Goal: Task Accomplishment & Management: Use online tool/utility

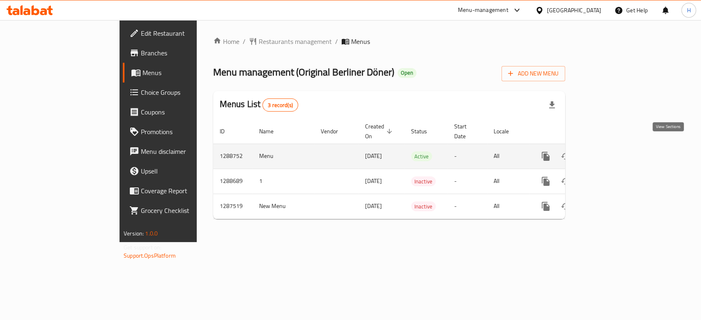
click at [608, 153] on icon "enhanced table" at bounding box center [604, 156] width 7 height 7
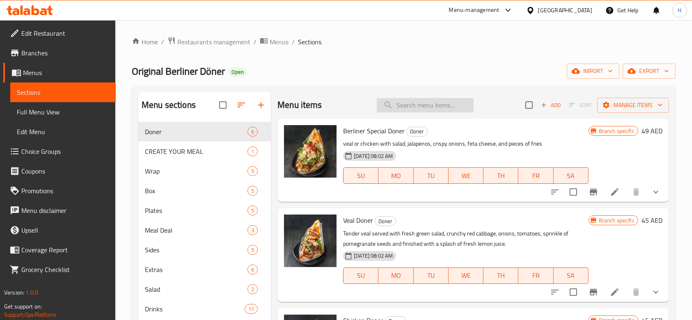
click at [415, 103] on input "search" at bounding box center [425, 105] width 97 height 14
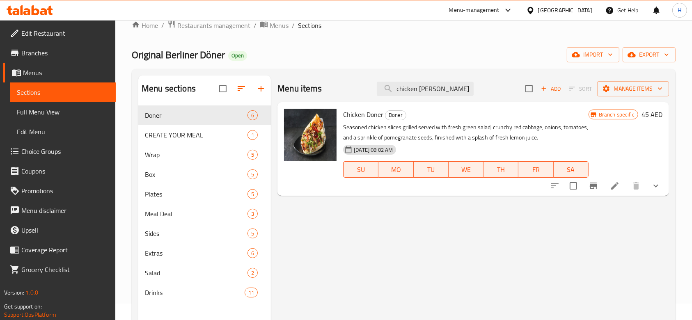
scroll to position [16, 0]
type input "chicken [PERSON_NAME]"
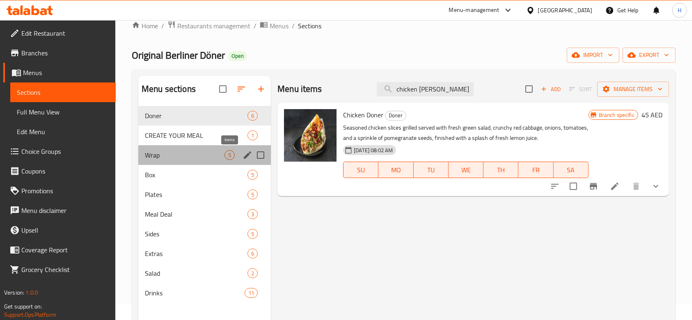
click at [225, 152] on span "5" at bounding box center [229, 155] width 9 height 8
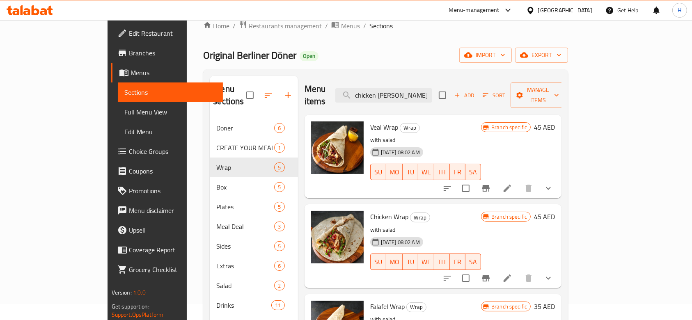
scroll to position [148, 0]
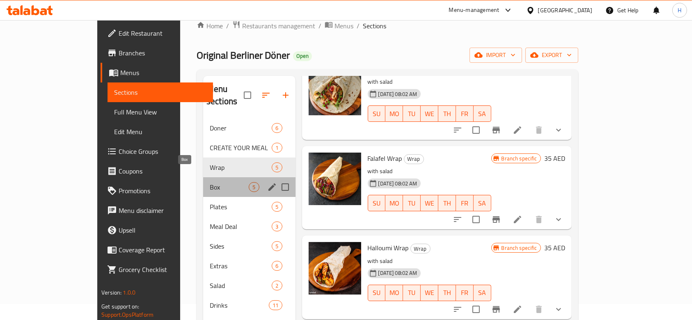
click at [210, 182] on span "Box" at bounding box center [229, 187] width 39 height 10
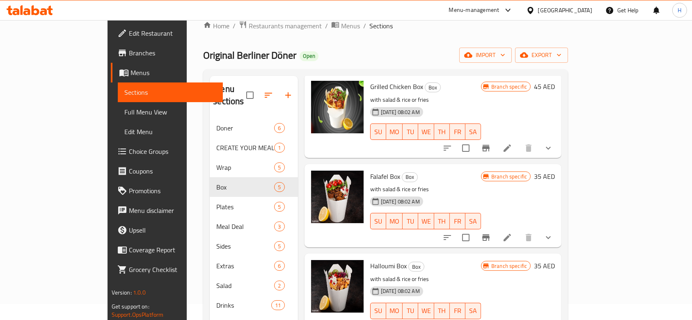
scroll to position [148, 0]
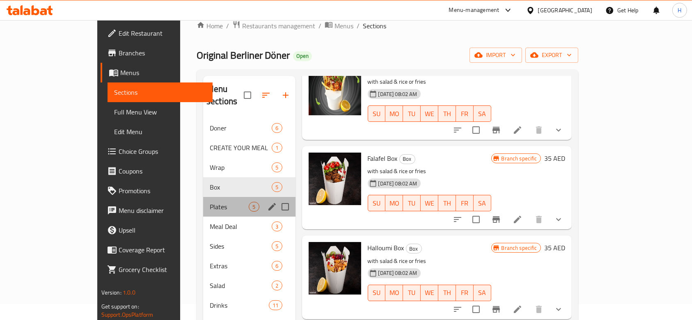
click at [220, 202] on div "Plates 5" at bounding box center [249, 207] width 92 height 20
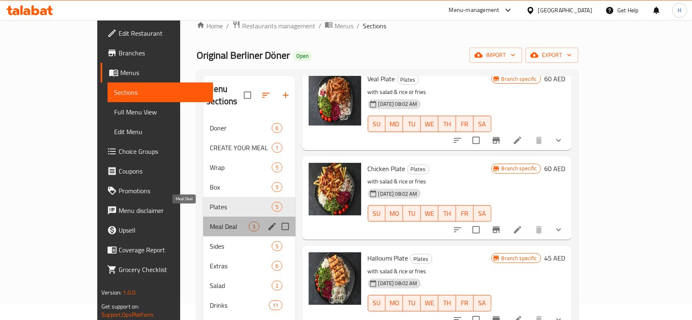
click at [222, 222] on span "Meal Deal" at bounding box center [229, 227] width 39 height 10
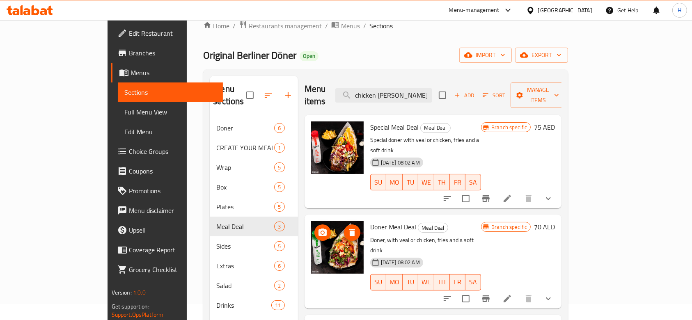
scroll to position [115, 0]
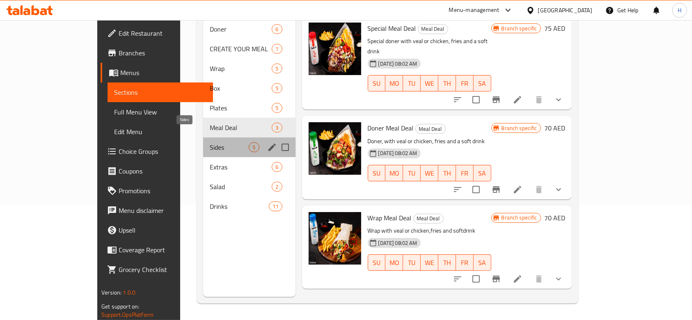
click at [210, 142] on span "Sides" at bounding box center [229, 147] width 39 height 10
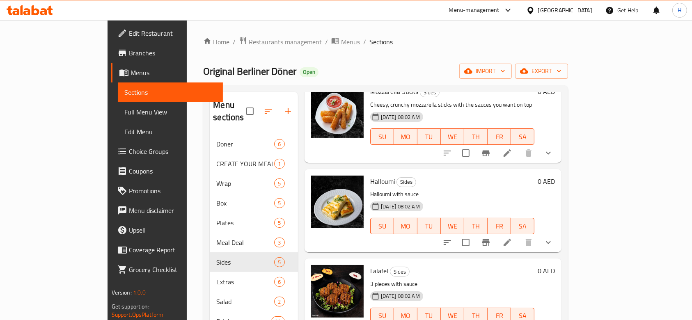
scroll to position [148, 0]
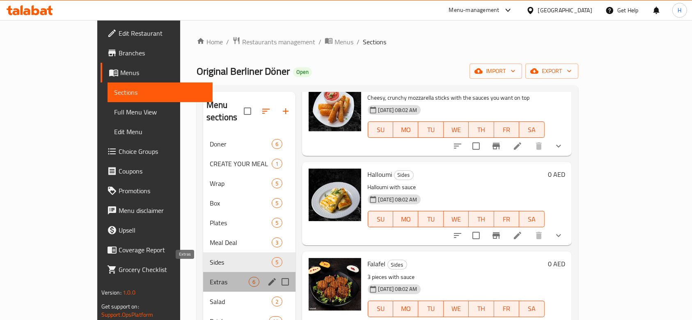
click at [210, 277] on span "Extras" at bounding box center [229, 282] width 39 height 10
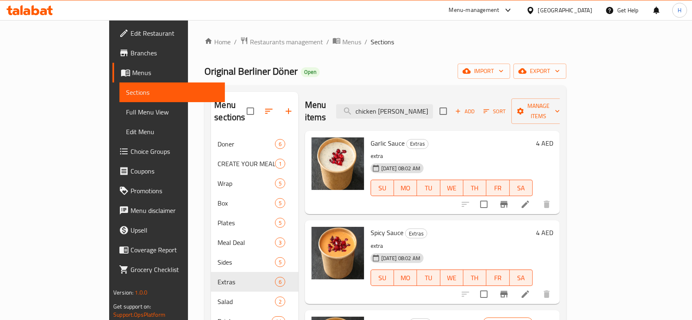
click at [495, 52] on div "Home / Restaurants management / Menus / Sections Original Berliner [PERSON_NAME…" at bounding box center [385, 228] width 362 height 382
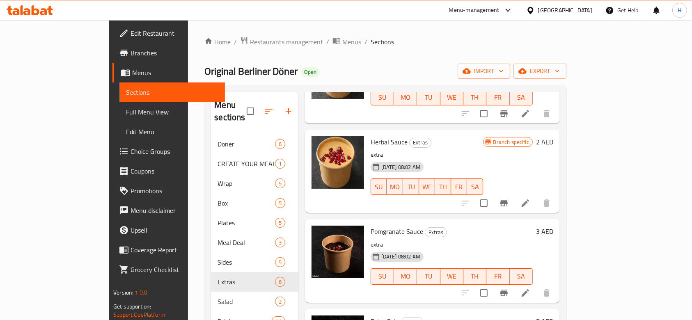
scroll to position [181, 0]
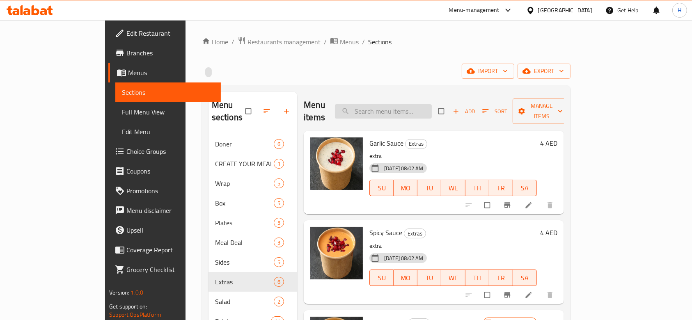
click at [401, 109] on input "search" at bounding box center [383, 111] width 97 height 14
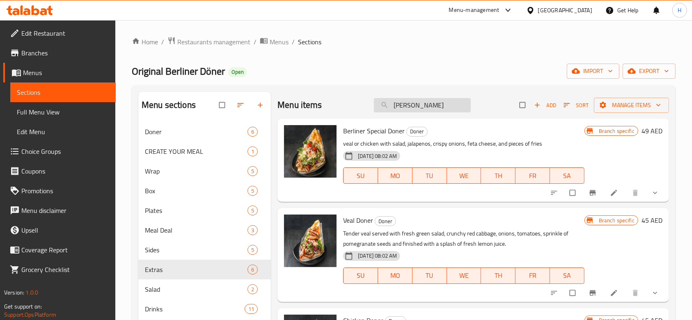
click at [399, 105] on input "doner" at bounding box center [422, 105] width 97 height 14
paste input "Veal D"
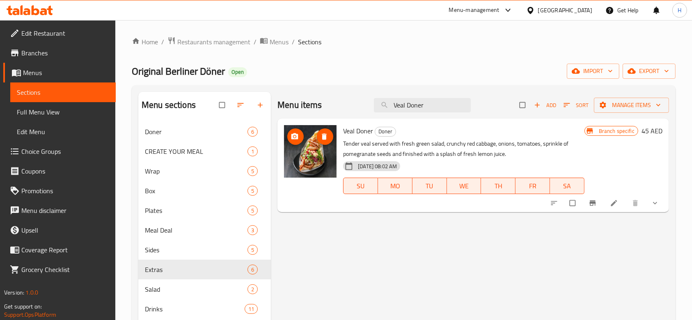
click at [324, 153] on img at bounding box center [310, 151] width 53 height 53
click at [410, 105] on input "Veal Doner" at bounding box center [422, 105] width 97 height 14
paste input "Chicken"
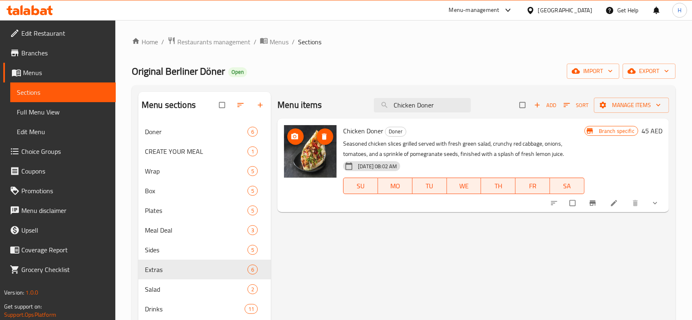
click at [325, 151] on img at bounding box center [310, 151] width 53 height 53
click at [319, 151] on img at bounding box center [310, 151] width 53 height 53
click at [431, 104] on input "Chicken Doner" at bounding box center [422, 105] width 97 height 14
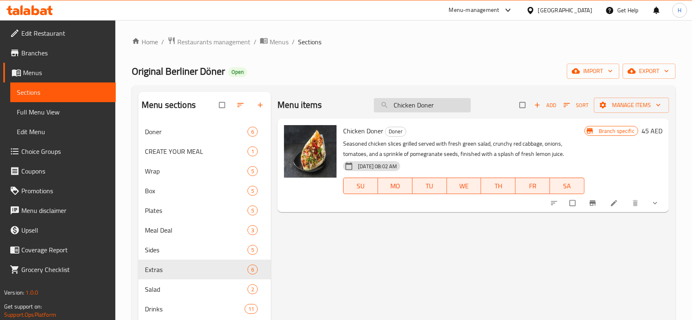
click at [431, 104] on input "Chicken Doner" at bounding box center [422, 105] width 97 height 14
paste input "Veal wrap"
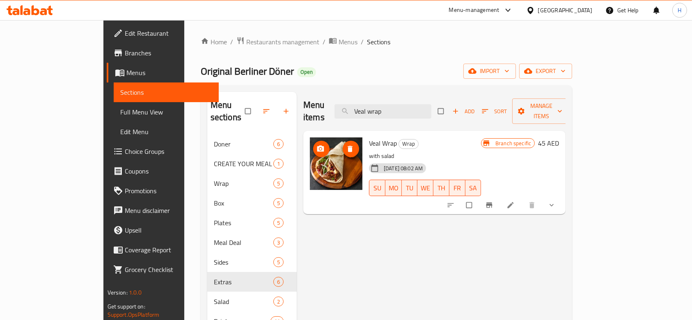
click at [313, 147] on img at bounding box center [336, 164] width 53 height 53
click at [414, 104] on input "Veal wrap" at bounding box center [383, 111] width 97 height 14
paste input "Chicken W"
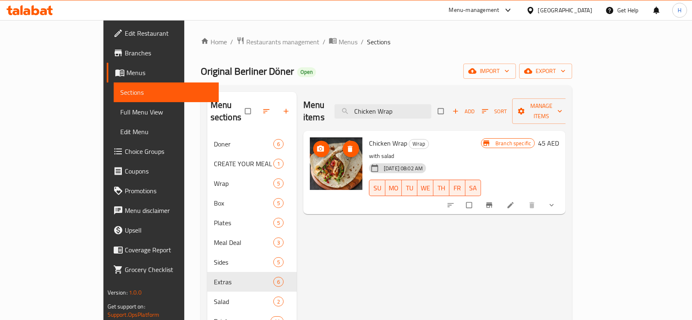
type input "Chicken Wrap"
click at [369, 137] on span "Chicken Wrap" at bounding box center [388, 143] width 38 height 12
copy h6 "Chicken Wrap"
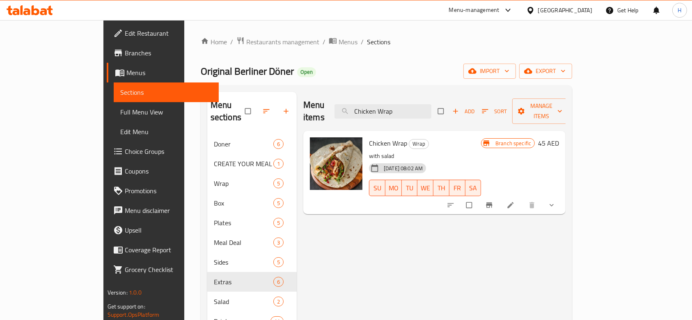
click at [323, 71] on div "Original Berliner Döner Open import export" at bounding box center [387, 71] width 372 height 15
